Goal: Task Accomplishment & Management: Manage account settings

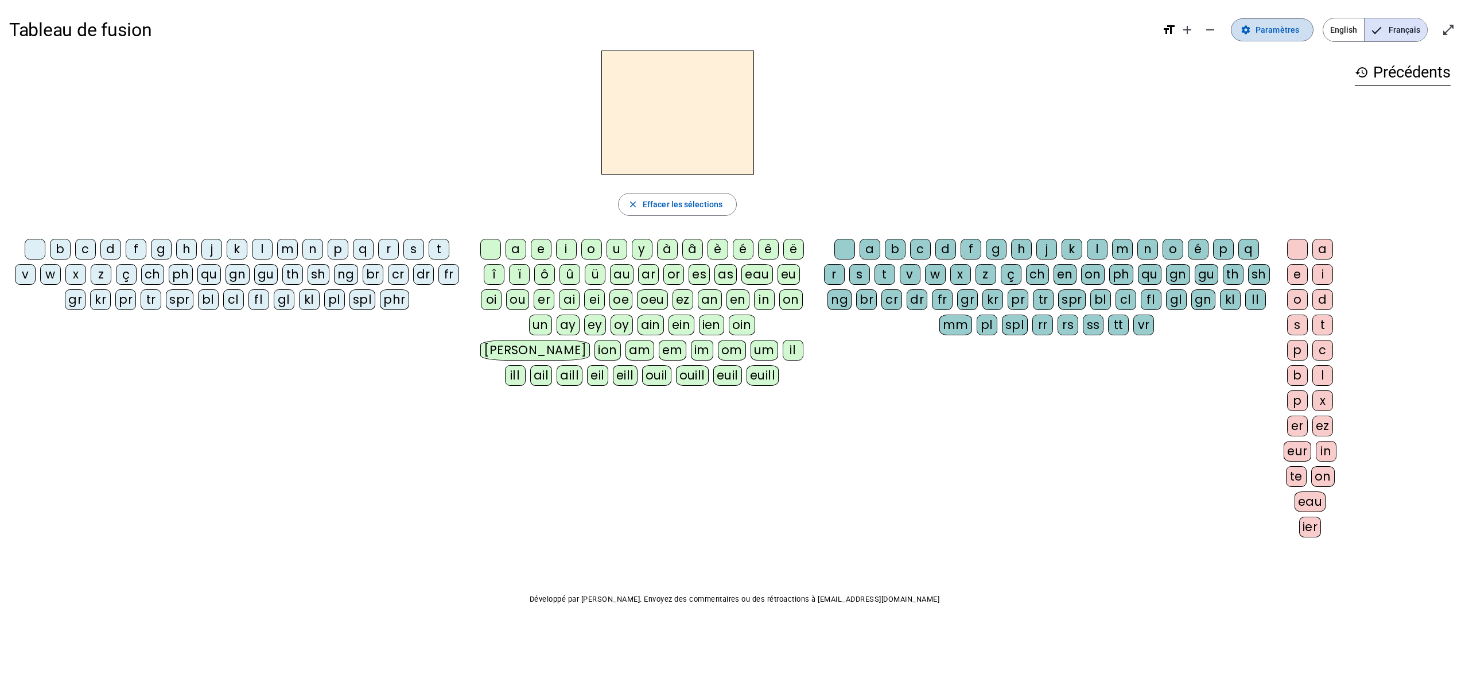
click at [1290, 38] on span at bounding box center [1273, 30] width 82 height 28
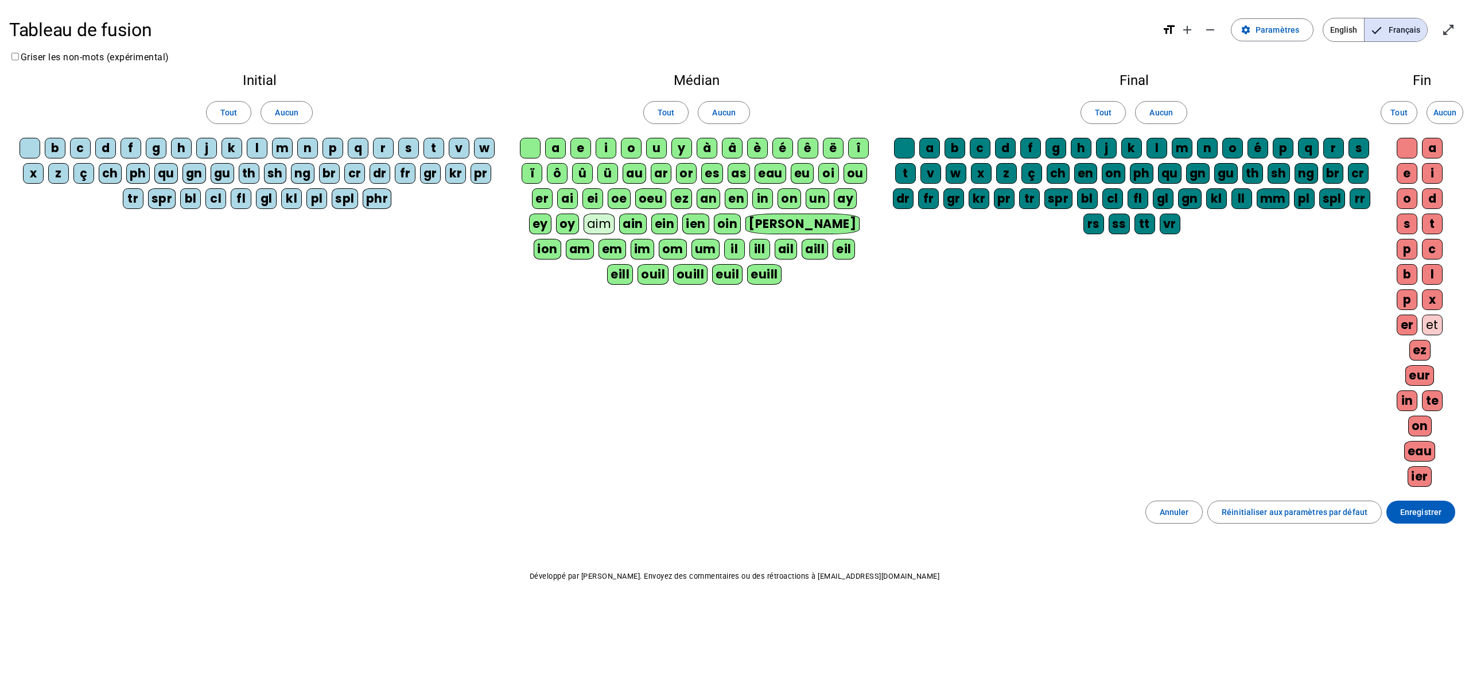
click at [747, 281] on div "euill" at bounding box center [764, 274] width 34 height 21
click at [713, 285] on div "euil" at bounding box center [728, 274] width 30 height 21
click at [675, 285] on div "ouill" at bounding box center [692, 274] width 34 height 21
click at [383, 202] on div "phr" at bounding box center [377, 198] width 29 height 21
click at [351, 201] on div "spl" at bounding box center [345, 198] width 26 height 21
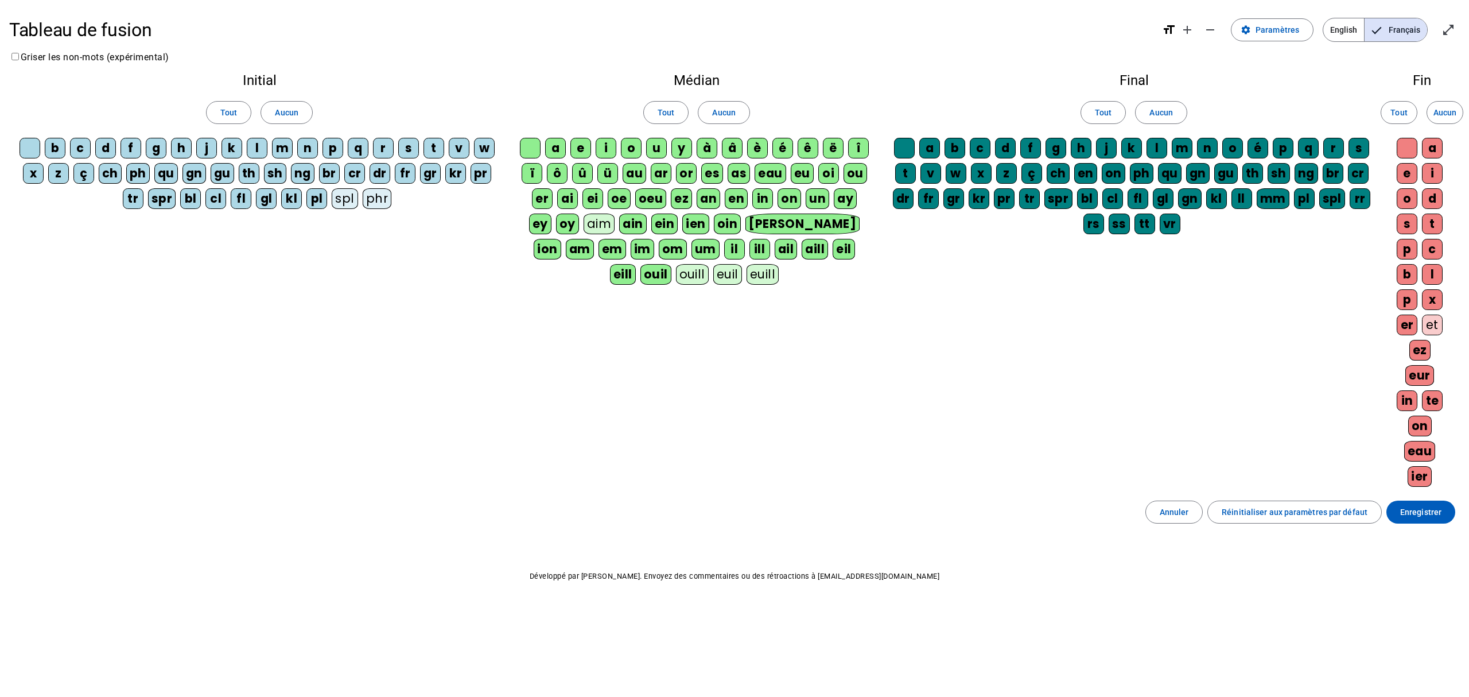
click at [327, 204] on div "pl" at bounding box center [316, 198] width 21 height 21
click at [299, 204] on div "kl" at bounding box center [291, 198] width 21 height 21
click at [273, 214] on letter-bubble "gl" at bounding box center [268, 200] width 25 height 25
click at [1181, 226] on div "vr" at bounding box center [1170, 224] width 21 height 21
click at [1155, 226] on div "tt" at bounding box center [1145, 224] width 21 height 21
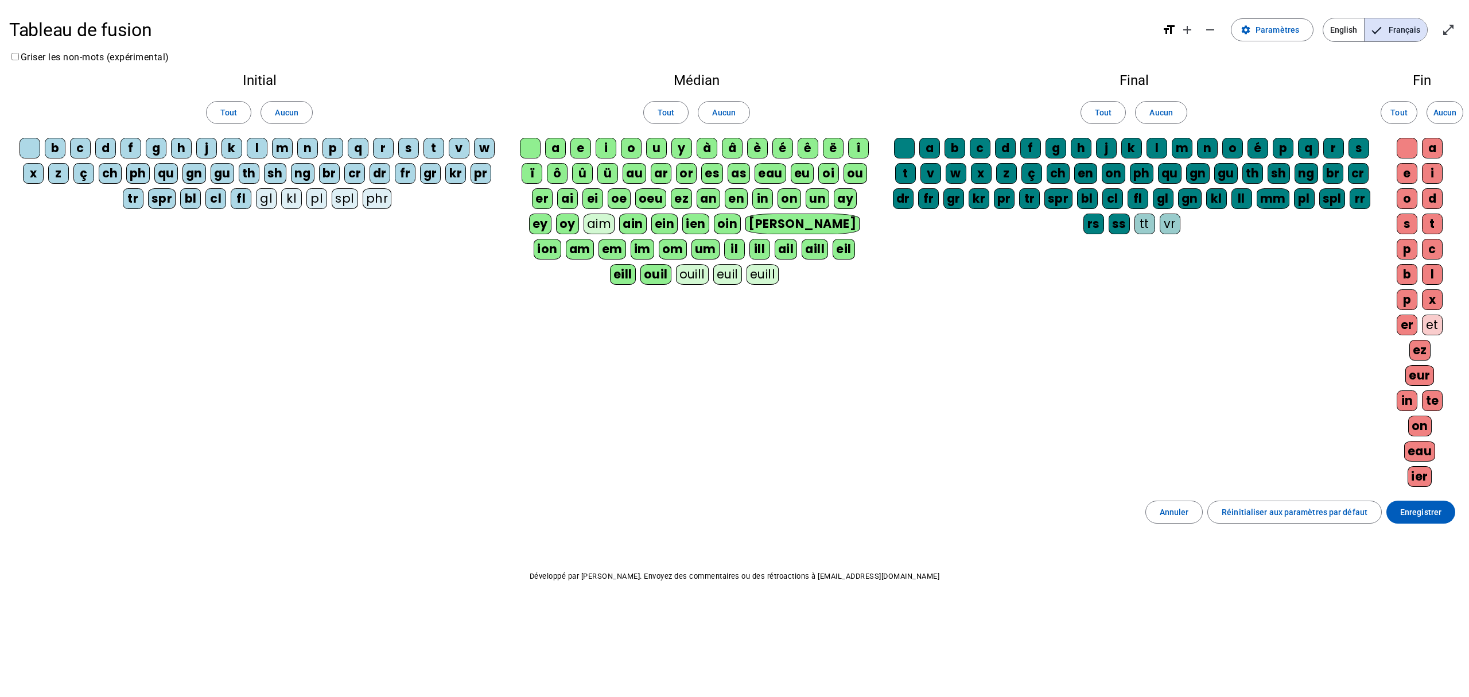
drag, startPoint x: 1157, startPoint y: 227, endPoint x: 1140, endPoint y: 228, distance: 17.3
click at [1130, 227] on div "ss" at bounding box center [1119, 224] width 21 height 21
click at [1104, 228] on div "rs" at bounding box center [1094, 224] width 21 height 21
click at [1320, 214] on letter-bubble "spl" at bounding box center [1335, 200] width 31 height 25
click at [1320, 209] on div "spl" at bounding box center [1333, 198] width 26 height 21
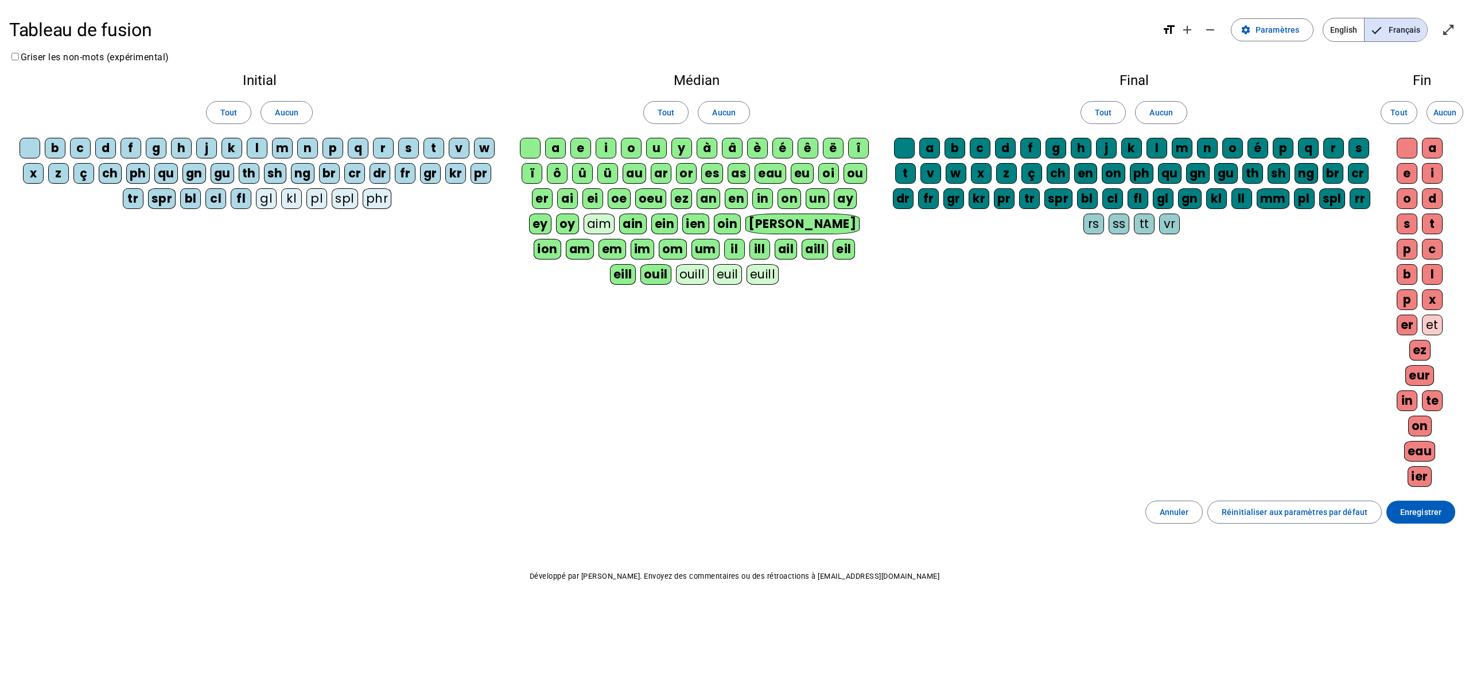
click at [1294, 209] on div "pl" at bounding box center [1304, 198] width 21 height 21
click at [1320, 209] on div "spl" at bounding box center [1333, 198] width 26 height 21
click at [1350, 209] on div "rr" at bounding box center [1360, 198] width 21 height 21
click at [1418, 481] on div "ier" at bounding box center [1420, 476] width 24 height 21
click at [1422, 453] on div "eau" at bounding box center [1420, 451] width 32 height 21
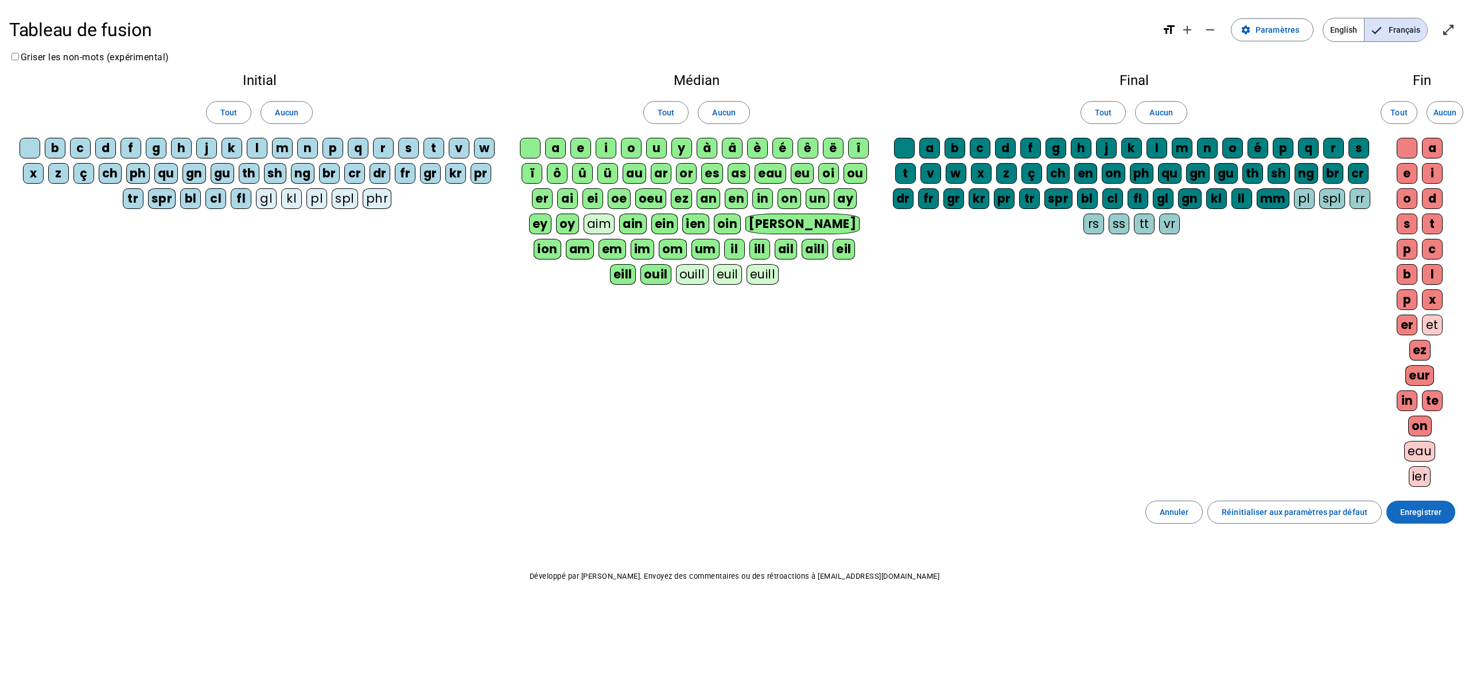
click at [1422, 519] on span "Enregistrer" at bounding box center [1420, 512] width 41 height 14
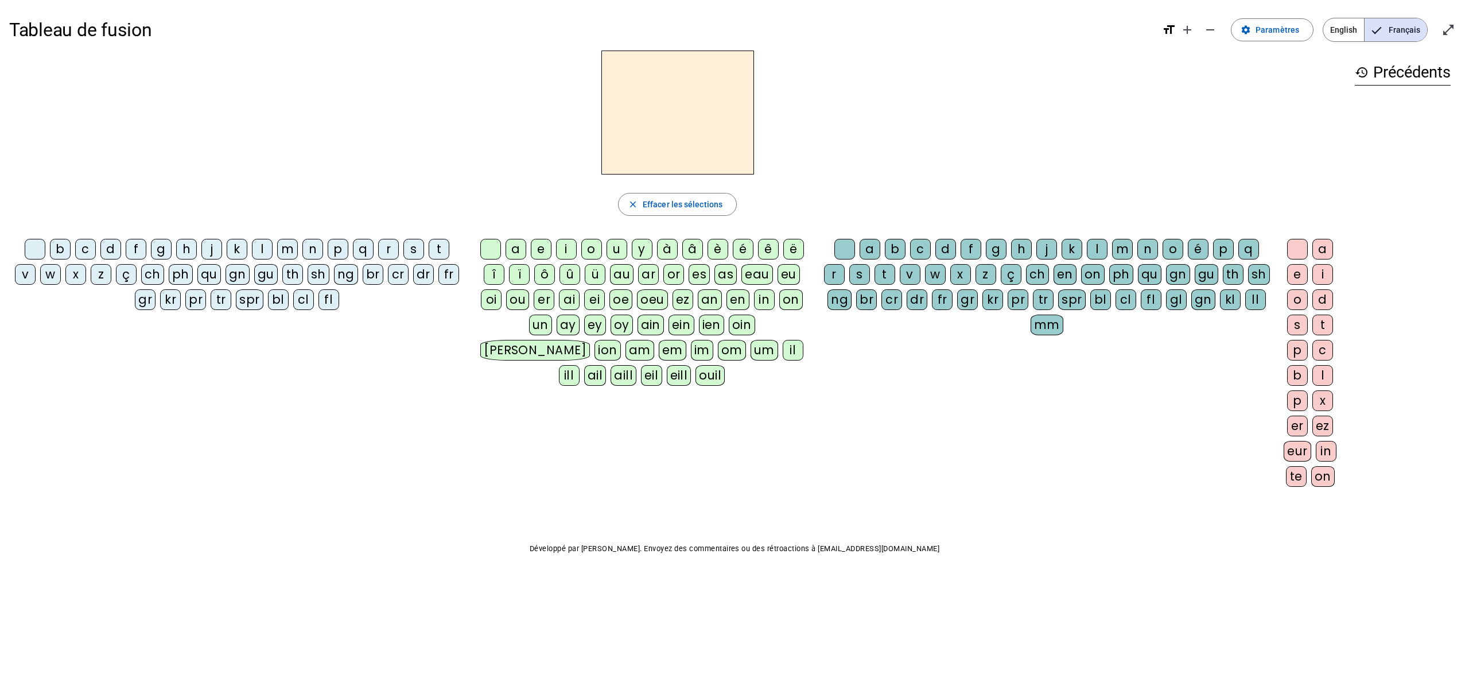
click at [343, 247] on div "p" at bounding box center [338, 249] width 21 height 21
click at [752, 278] on div "eau" at bounding box center [758, 274] width 32 height 21
click at [65, 253] on div "b" at bounding box center [60, 249] width 21 height 21
click at [412, 250] on div "s" at bounding box center [413, 249] width 21 height 21
